Goal: Navigation & Orientation: Find specific page/section

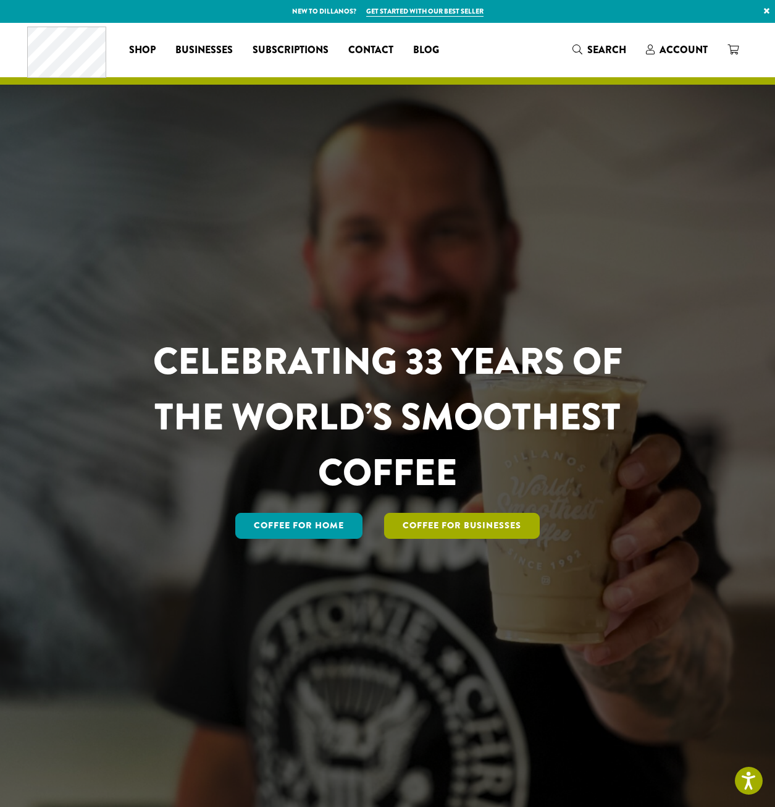
click at [463, 526] on link "Coffee For Businesses" at bounding box center [462, 526] width 156 height 26
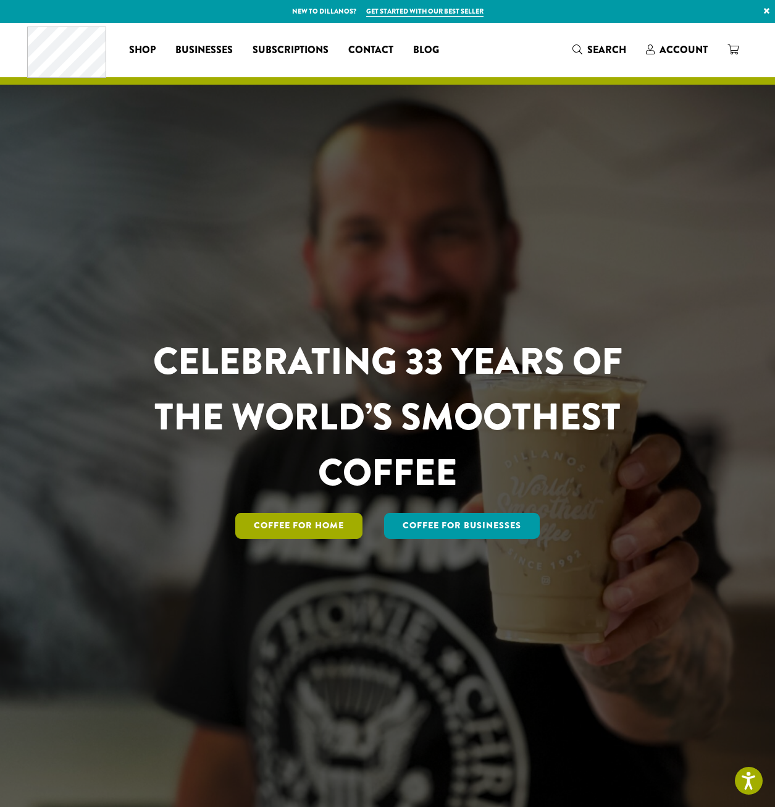
click at [315, 527] on link "Coffee for Home" at bounding box center [298, 526] width 127 height 26
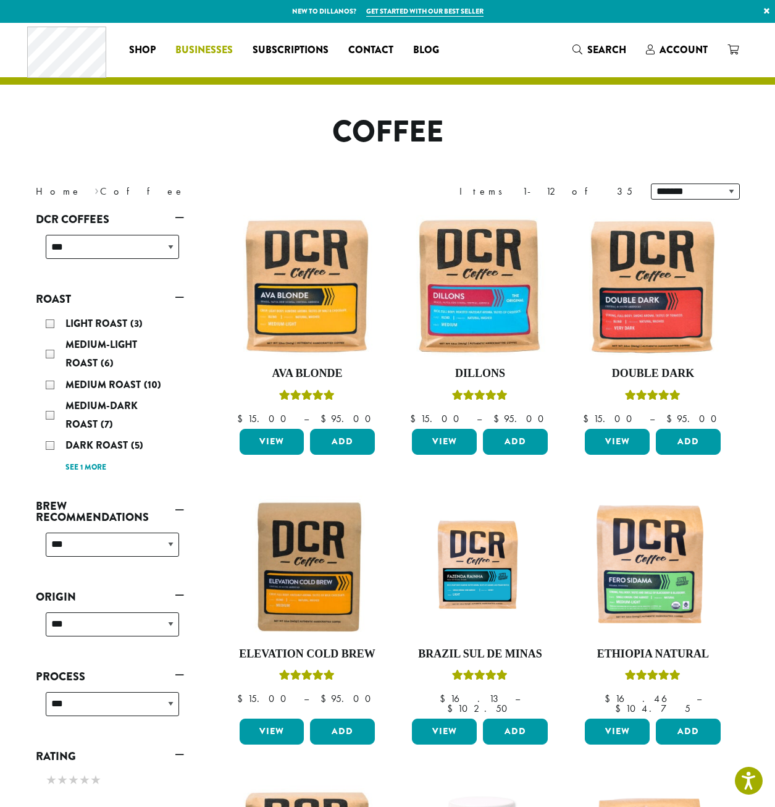
click at [200, 47] on span "Businesses" at bounding box center [203, 50] width 57 height 15
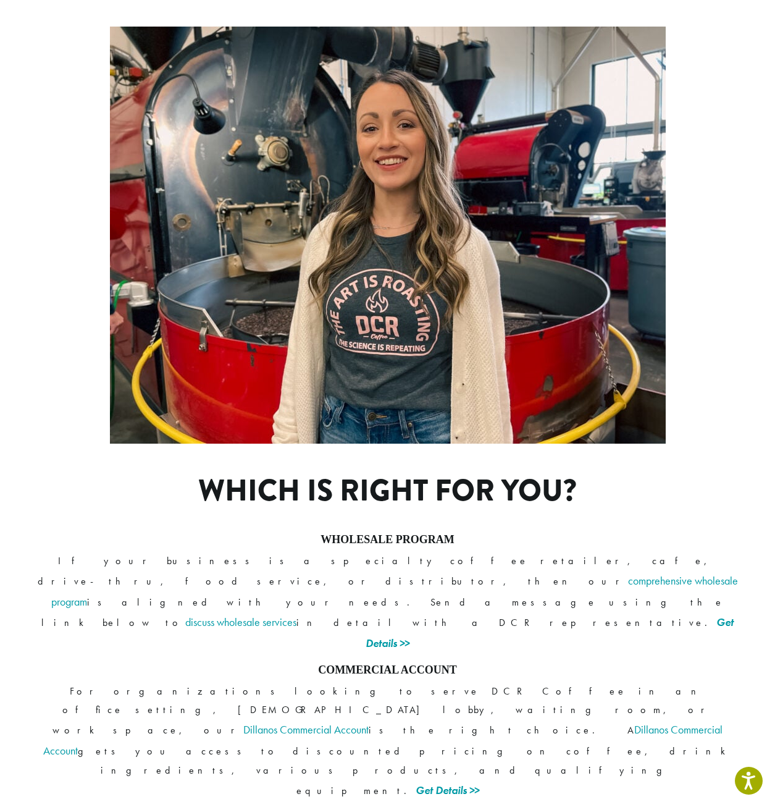
scroll to position [571, 0]
